Goal: Find specific page/section: Find specific page/section

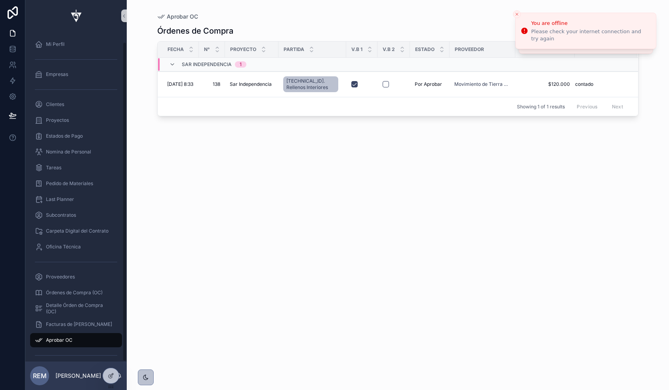
scroll to position [10, 0]
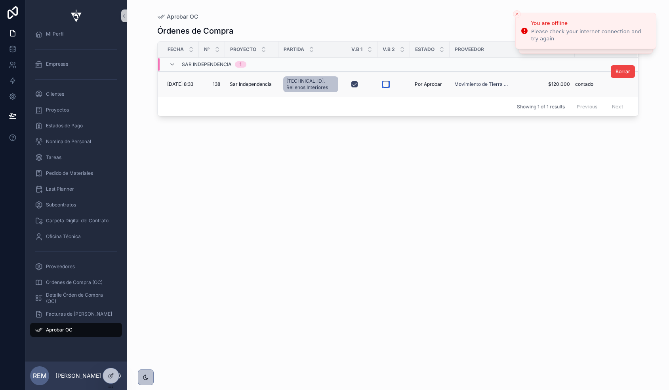
click at [386, 85] on button "scrollable content" at bounding box center [385, 84] width 6 height 6
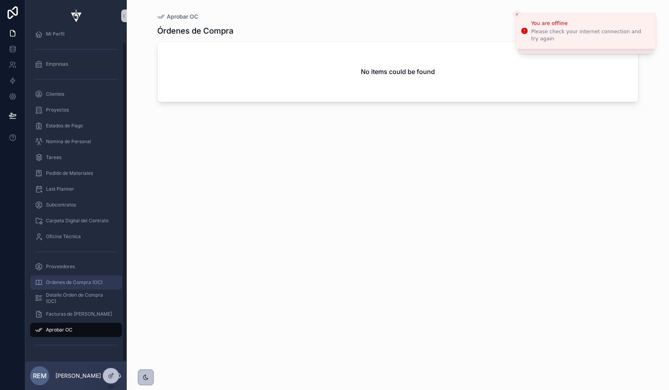
click at [61, 285] on span "Órdenes de Compra (OC)" at bounding box center [74, 282] width 57 height 6
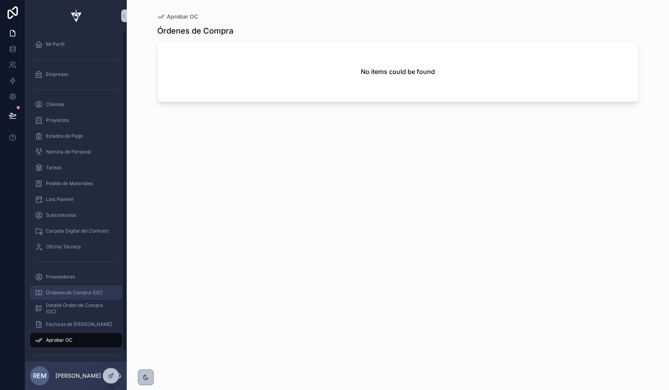
click at [67, 296] on span "Órdenes de Compra (OC)" at bounding box center [74, 293] width 57 height 6
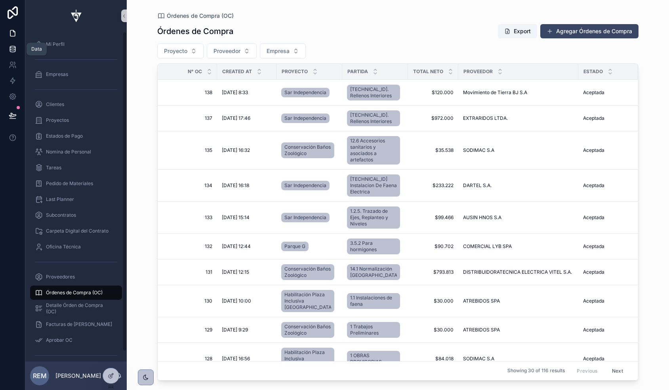
click at [8, 48] on link at bounding box center [12, 49] width 25 height 16
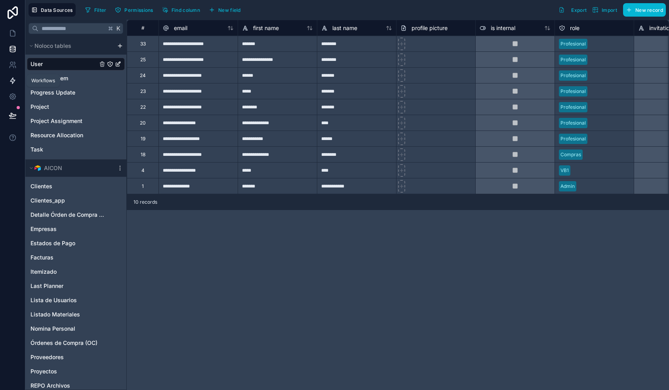
click at [11, 80] on icon at bounding box center [12, 81] width 5 height 6
